Goal: Task Accomplishment & Management: Use online tool/utility

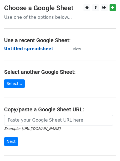
click at [20, 48] on strong "Untitled spreadsheet" at bounding box center [28, 48] width 49 height 5
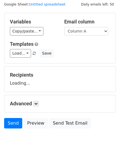
scroll to position [31, 0]
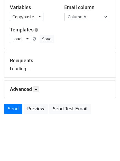
click at [38, 85] on div "Advanced Tracking Track Opens UTM Codes Track Clicks Filters Only include sprea…" at bounding box center [60, 89] width 112 height 17
click at [38, 89] on icon at bounding box center [35, 89] width 3 height 3
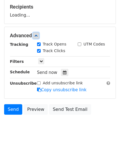
scroll to position [85, 0]
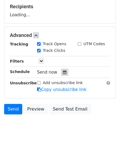
click at [66, 71] on div at bounding box center [64, 72] width 7 height 7
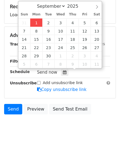
type input "2025-09-01 12:38"
type input "38"
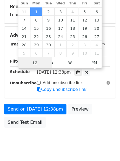
scroll to position [0, 0]
type input "4"
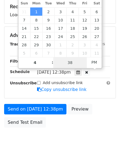
type input "2025-09-01 16:38"
type input "04"
type input "1"
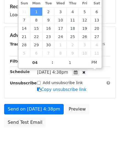
type input "2025-09-01 16:01"
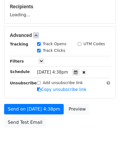
click at [59, 130] on div "Send on Sep 1 at 4:38pm Preview Send Test Email" at bounding box center [60, 117] width 120 height 26
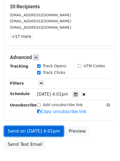
click at [27, 129] on link "Send on Sep 1 at 4:01pm" at bounding box center [34, 131] width 60 height 10
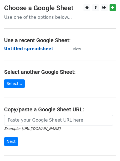
click at [16, 47] on strong "Untitled spreadsheet" at bounding box center [28, 48] width 49 height 5
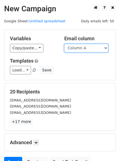
click at [87, 49] on select "Column A Column B Column C Column D Column E" at bounding box center [86, 48] width 44 height 9
select select "Column B"
click at [64, 44] on select "Column A Column B Column C Column D Column E" at bounding box center [86, 48] width 44 height 9
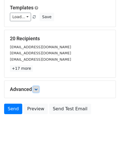
click at [37, 91] on link at bounding box center [36, 89] width 6 height 6
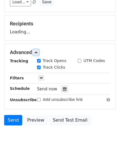
scroll to position [83, 0]
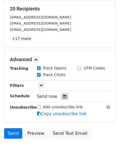
click at [61, 98] on div at bounding box center [64, 96] width 7 height 7
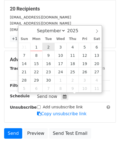
type input "2025-09-02 12:00"
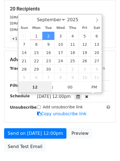
scroll to position [0, 0]
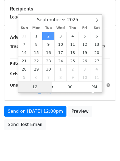
type input "5"
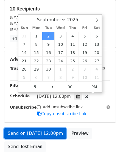
type input "2025-09-02 17:00"
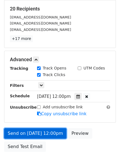
click at [35, 130] on link "Send on Sep 2 at 12:00pm" at bounding box center [35, 133] width 63 height 10
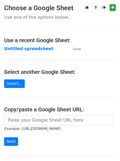
click at [17, 46] on td "Untitled spreadsheet" at bounding box center [35, 49] width 63 height 6
click at [39, 48] on strong "Untitled spreadsheet" at bounding box center [28, 48] width 49 height 5
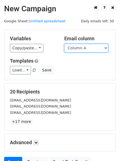
click at [84, 49] on select "Column A Column B Column C Column D Column E" at bounding box center [86, 48] width 44 height 9
select select "Column C"
click at [64, 44] on select "Column A Column B Column C Column D Column E" at bounding box center [86, 48] width 44 height 9
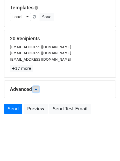
drag, startPoint x: 37, startPoint y: 90, endPoint x: 39, endPoint y: 94, distance: 5.3
click at [37, 89] on icon at bounding box center [35, 89] width 3 height 3
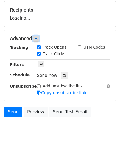
scroll to position [82, 0]
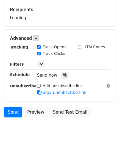
click at [61, 56] on label "Track Clicks" at bounding box center [54, 54] width 23 height 6
click at [41, 55] on input "Track Clicks" at bounding box center [39, 54] width 4 height 4
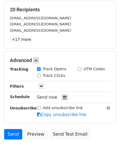
click at [55, 76] on label "Track Clicks" at bounding box center [54, 76] width 23 height 6
click at [41, 76] on input "Track Clicks" at bounding box center [39, 76] width 4 height 4
checkbox input "true"
click at [63, 97] on icon at bounding box center [65, 97] width 4 height 4
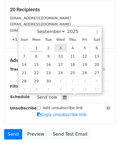
type input "2025-09-03 12:00"
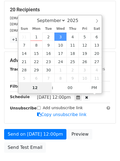
type input "6"
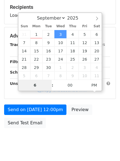
scroll to position [120, 0]
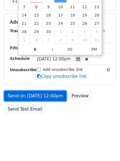
type input "2025-09-03 18:00"
click at [33, 96] on link "Send on Sep 3 at 12:00pm" at bounding box center [35, 96] width 63 height 10
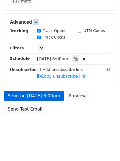
scroll to position [98, 0]
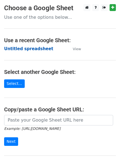
click at [17, 48] on strong "Untitled spreadsheet" at bounding box center [28, 48] width 49 height 5
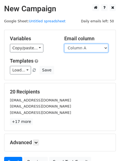
click at [90, 50] on select "Column A Column B Column C Column D Column E" at bounding box center [86, 48] width 44 height 9
select select "Column D"
click at [64, 44] on select "Column A Column B Column C Column D Column E" at bounding box center [86, 48] width 44 height 9
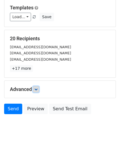
click at [37, 88] on icon at bounding box center [35, 89] width 3 height 3
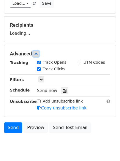
scroll to position [79, 0]
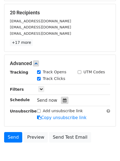
click at [61, 104] on div at bounding box center [64, 100] width 7 height 7
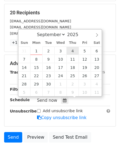
type input "2025-09-04 12:00"
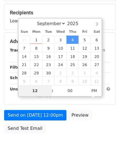
type input "7"
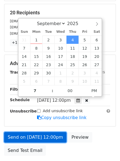
type input "2025-09-04 19:00"
click at [35, 135] on link "Send on Sep 4 at 12:00pm" at bounding box center [35, 137] width 63 height 10
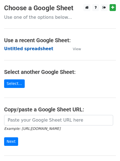
click at [17, 47] on strong "Untitled spreadsheet" at bounding box center [28, 48] width 49 height 5
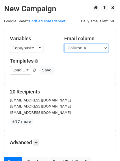
click at [83, 49] on select "Column A Column B Column C Column D Column E" at bounding box center [86, 48] width 44 height 9
select select "Column E"
click at [64, 44] on select "Column A Column B Column C Column D Column E" at bounding box center [86, 48] width 44 height 9
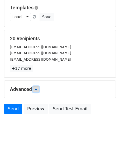
click at [38, 89] on icon at bounding box center [35, 89] width 3 height 3
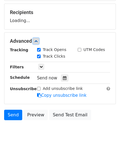
scroll to position [82, 0]
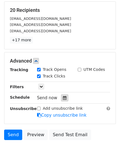
click at [64, 100] on div at bounding box center [64, 97] width 7 height 7
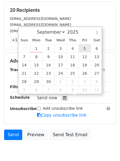
type input "[DATE] 12:00"
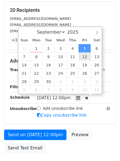
scroll to position [0, 0]
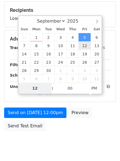
type input "8"
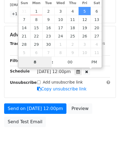
scroll to position [120, 0]
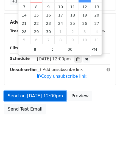
type input "[DATE] 20:00"
click at [34, 96] on link "Send on [DATE] 12:00pm" at bounding box center [35, 96] width 63 height 10
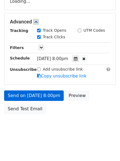
scroll to position [98, 0]
